Goal: Task Accomplishment & Management: Use online tool/utility

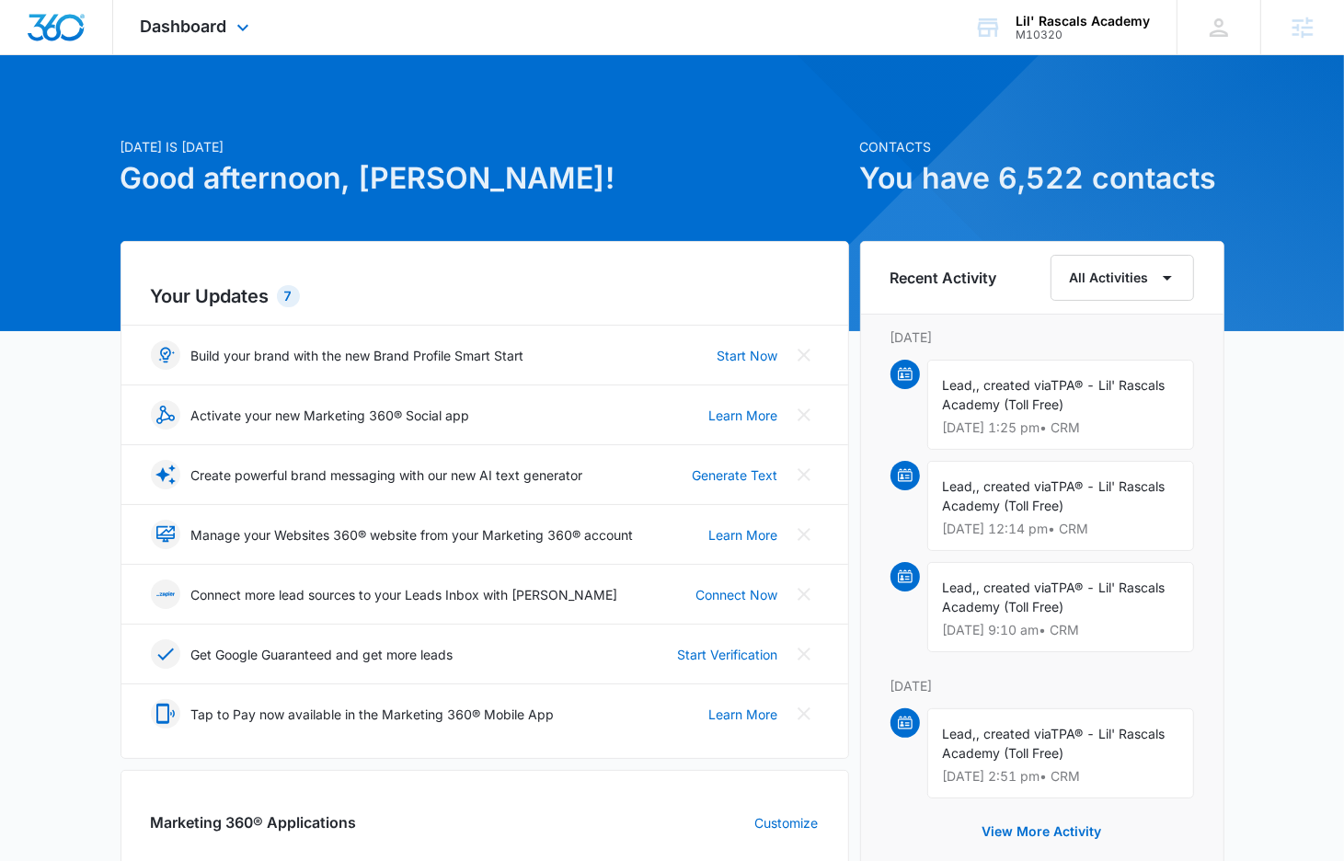
click at [215, 10] on div "Dashboard Apps Reputation Websites Forms CRM Email Social Shop Content Ads Inte…" at bounding box center [197, 27] width 168 height 54
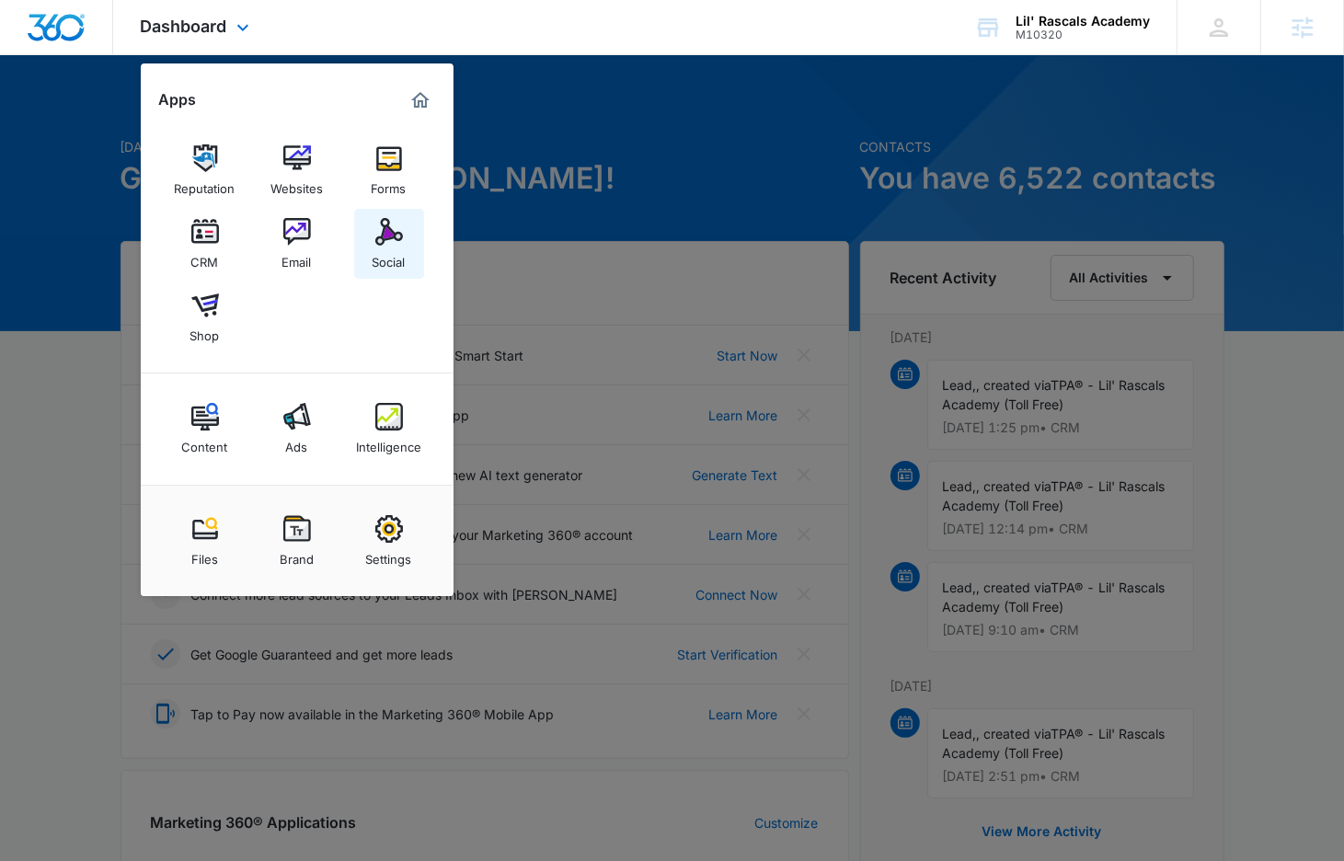
click at [387, 226] on img at bounding box center [389, 232] width 28 height 28
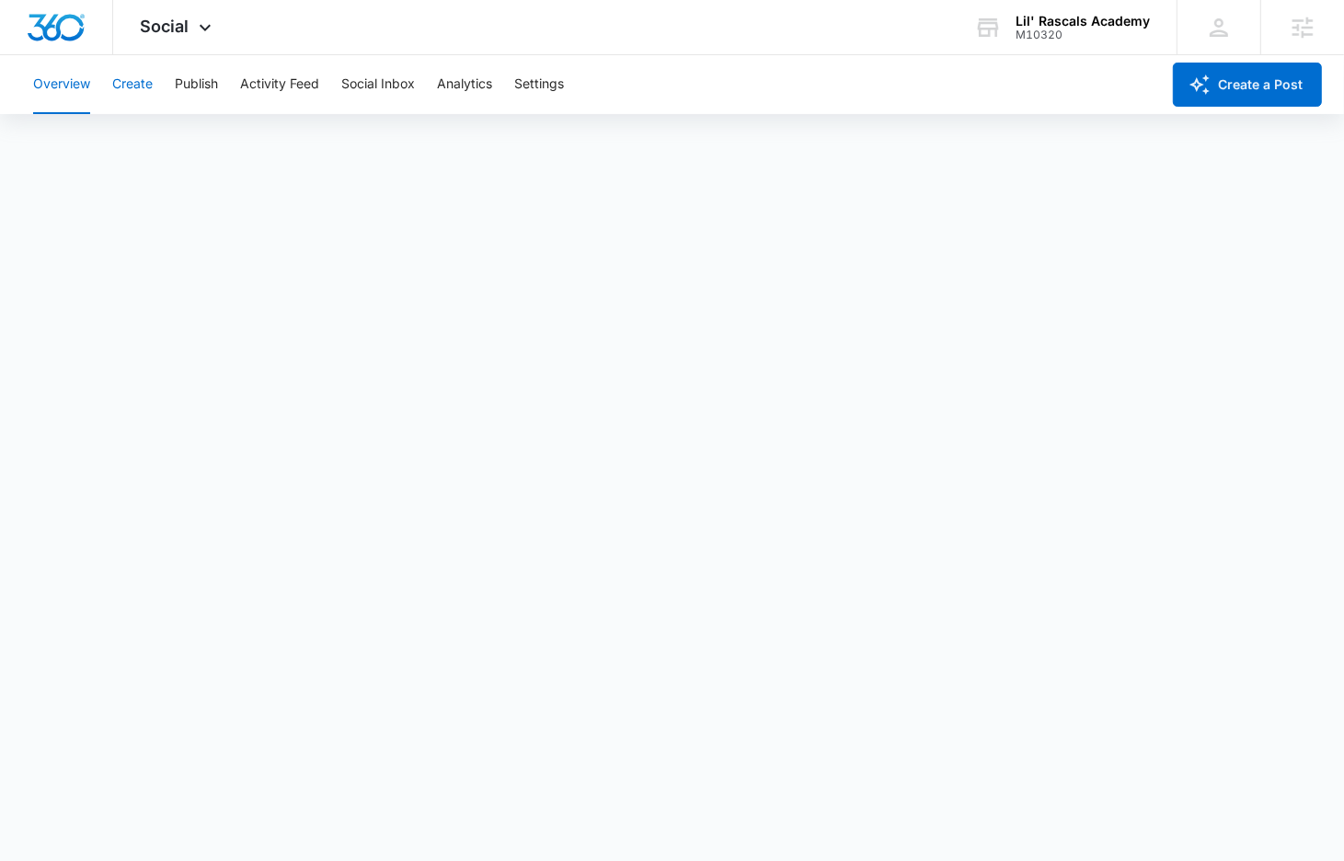
click at [147, 88] on button "Create" at bounding box center [132, 84] width 40 height 59
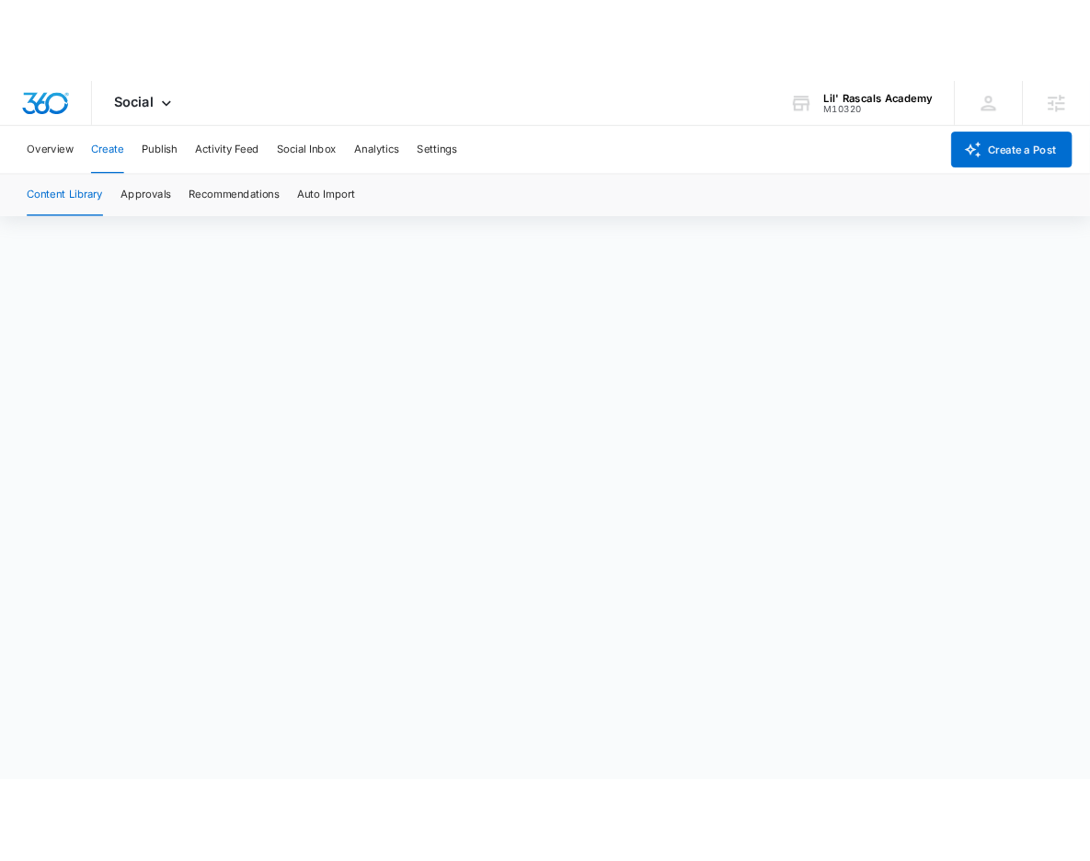
scroll to position [12, 0]
